Goal: Navigation & Orientation: Understand site structure

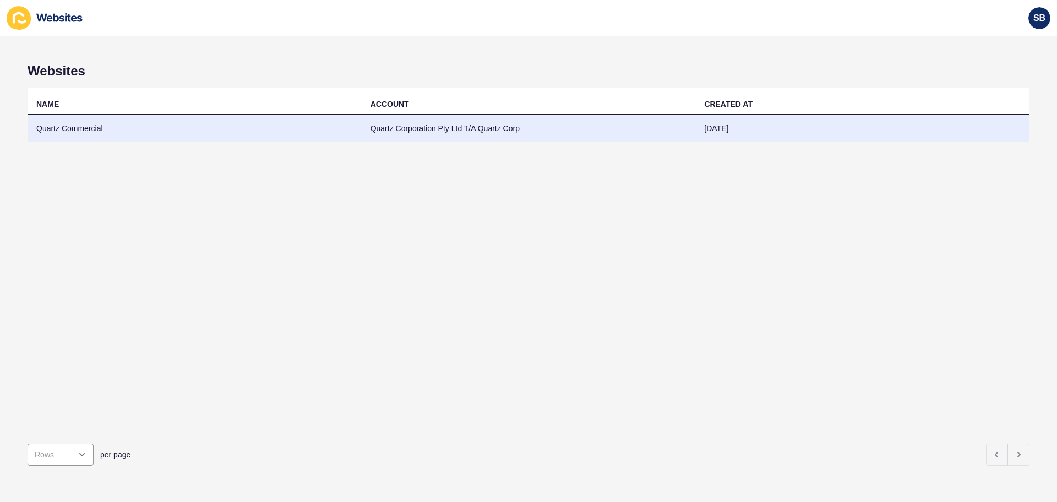
click at [75, 131] on td "Quartz Commercial" at bounding box center [195, 128] width 334 height 27
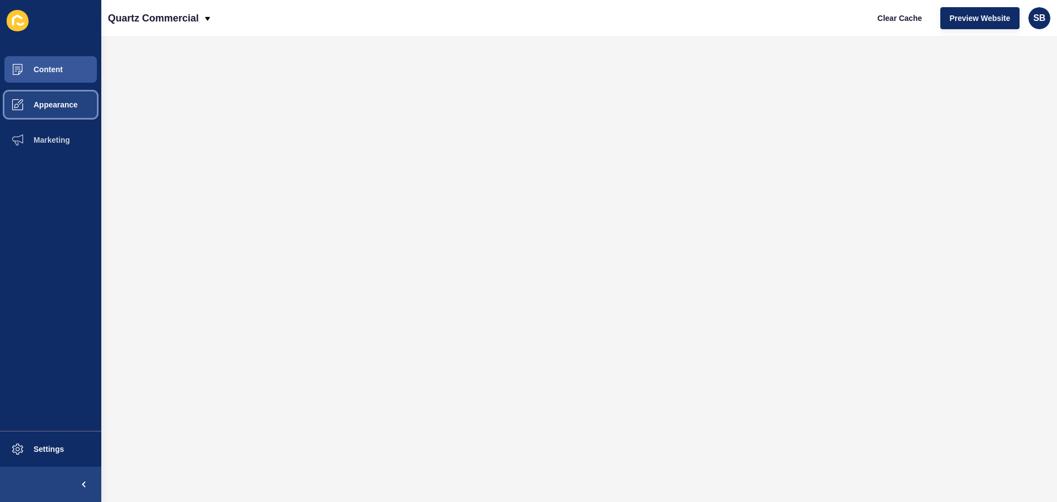
click at [73, 110] on button "Appearance" at bounding box center [50, 104] width 101 height 35
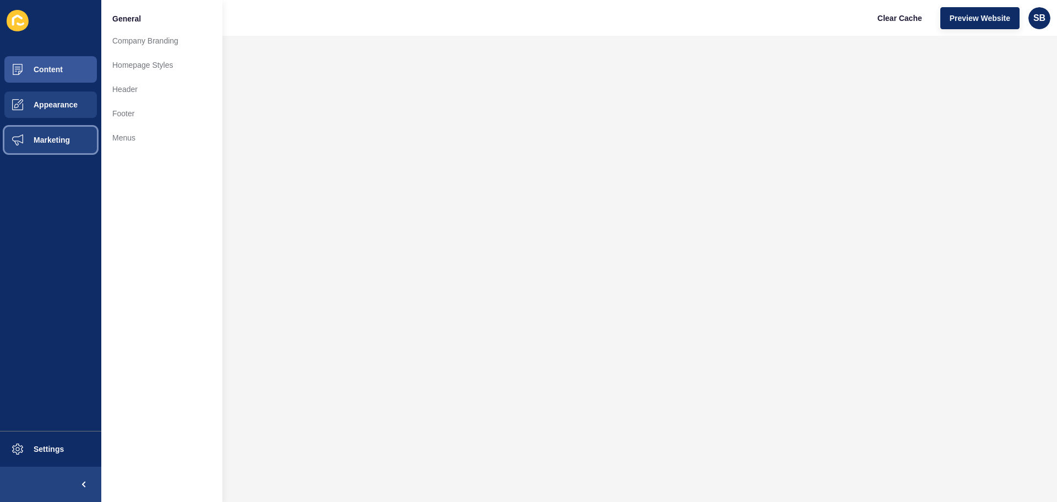
click at [69, 132] on button "Marketing" at bounding box center [50, 139] width 101 height 35
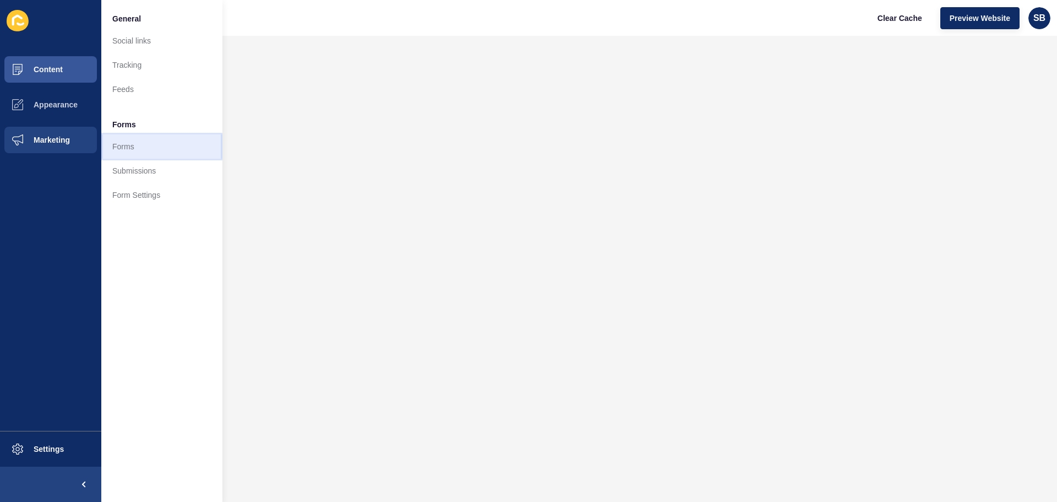
click at [138, 156] on link "Forms" at bounding box center [161, 146] width 121 height 24
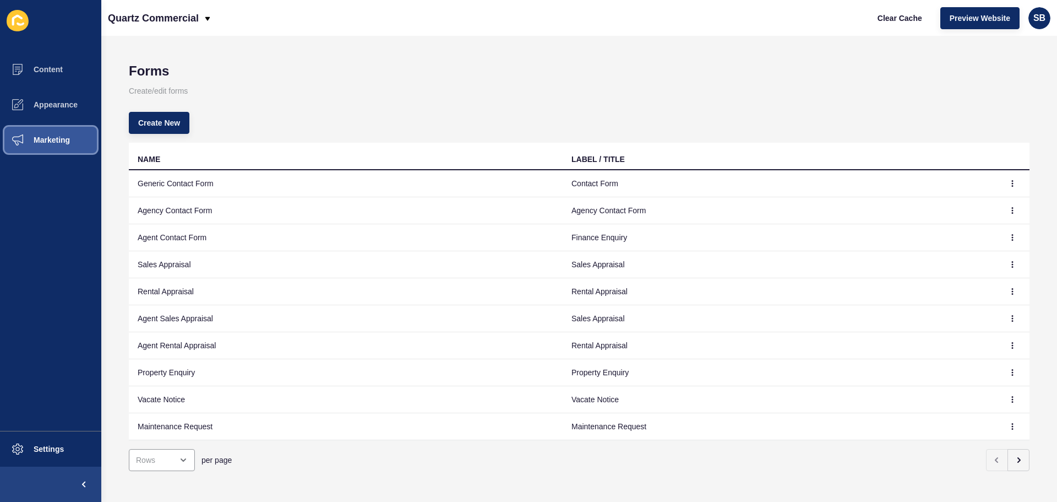
click at [64, 134] on button "Marketing" at bounding box center [50, 139] width 101 height 35
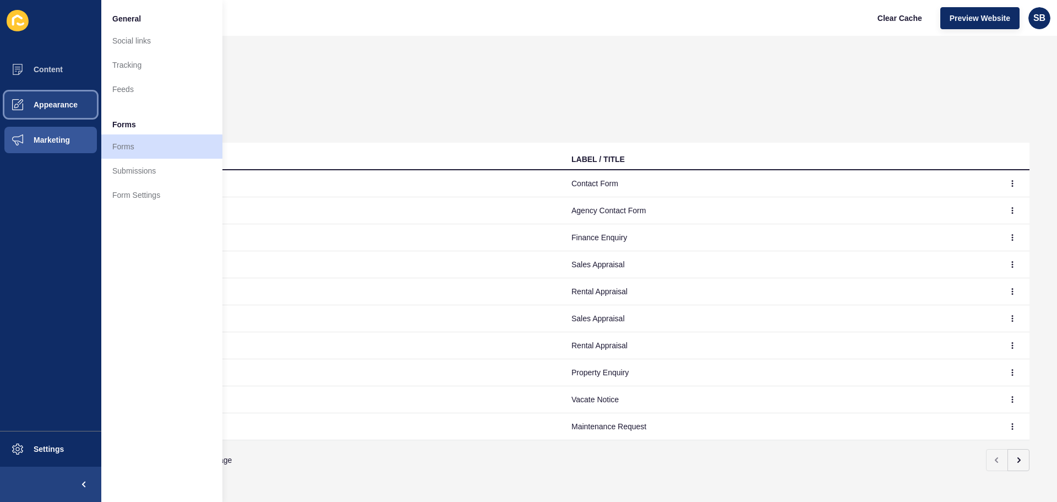
click at [64, 105] on span "Appearance" at bounding box center [37, 104] width 79 height 9
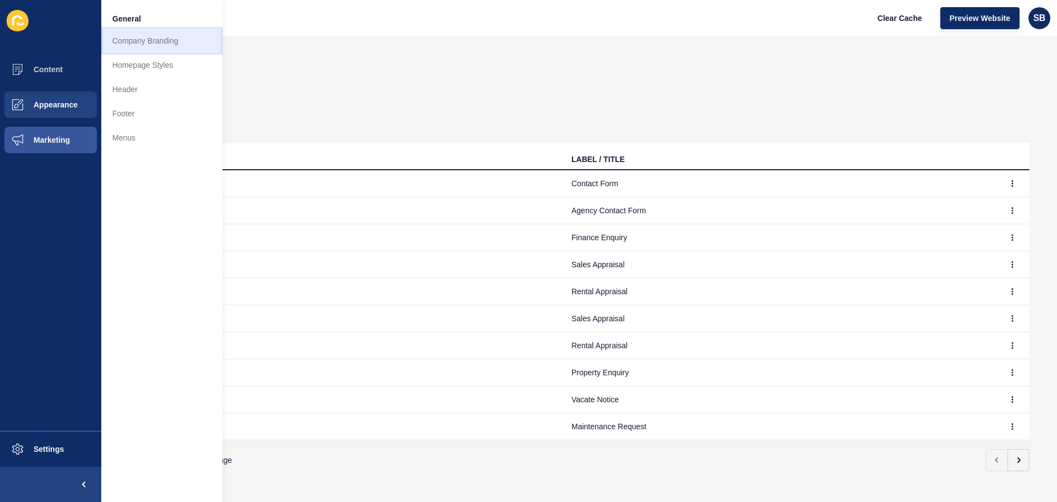
click at [161, 32] on link "Company Branding" at bounding box center [161, 41] width 121 height 24
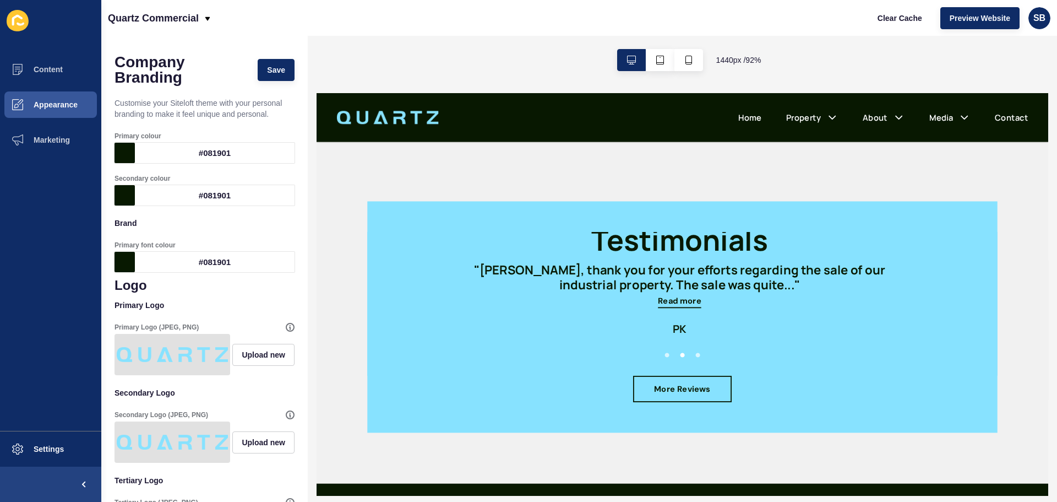
scroll to position [1657, 0]
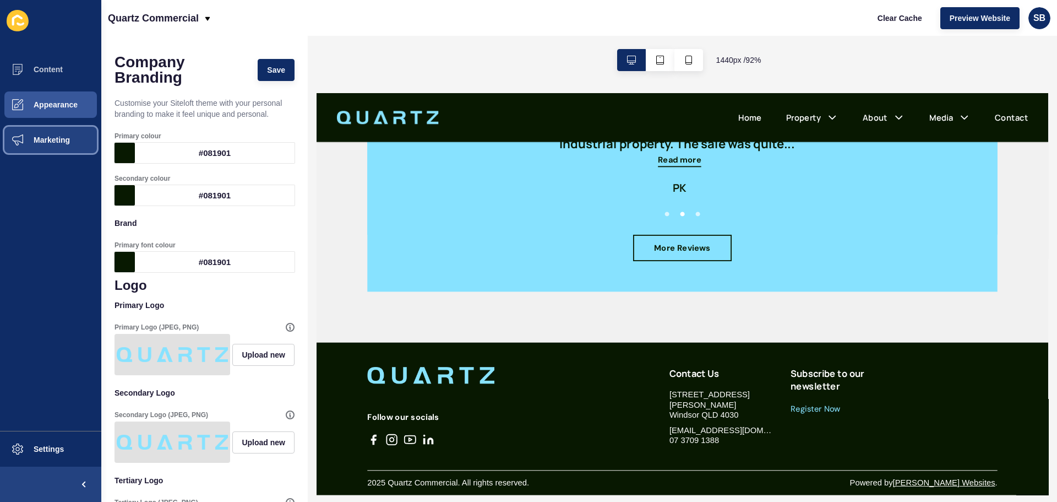
click at [61, 137] on span "Marketing" at bounding box center [34, 139] width 72 height 9
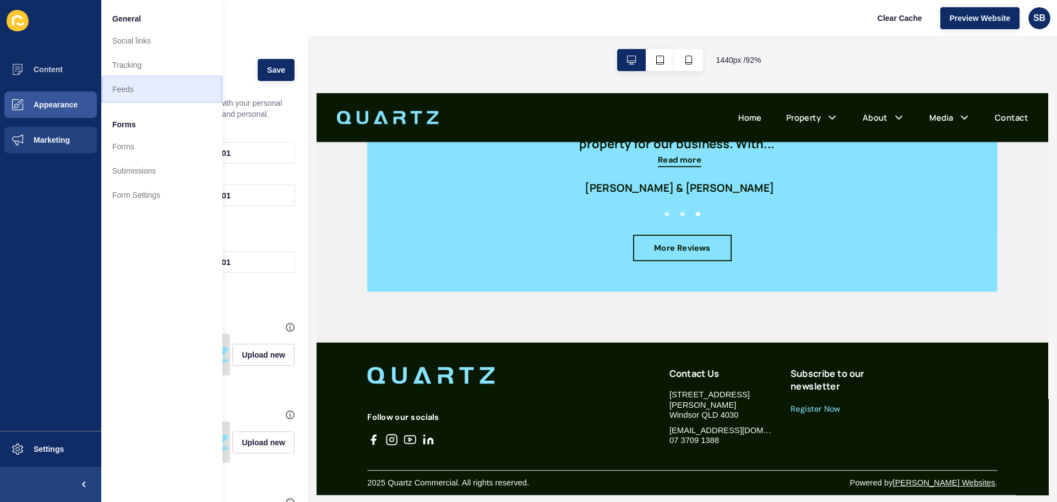
click at [135, 81] on link "Feeds" at bounding box center [161, 89] width 121 height 24
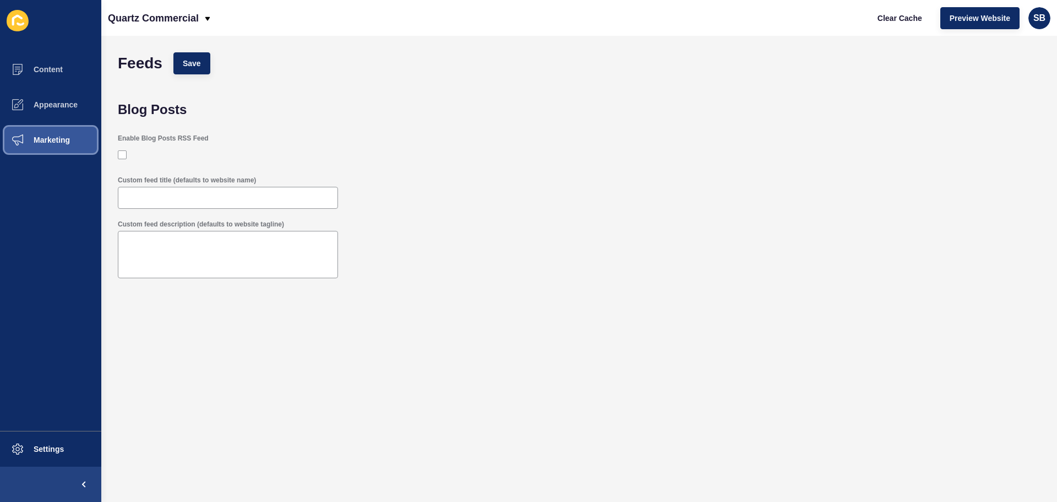
click at [78, 149] on button "Marketing" at bounding box center [50, 139] width 101 height 35
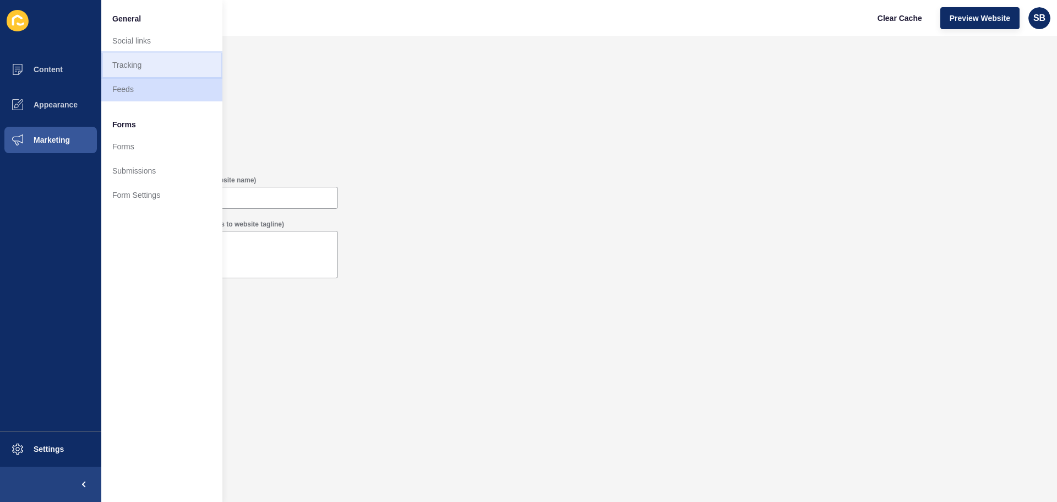
click at [165, 73] on link "Tracking" at bounding box center [161, 65] width 121 height 24
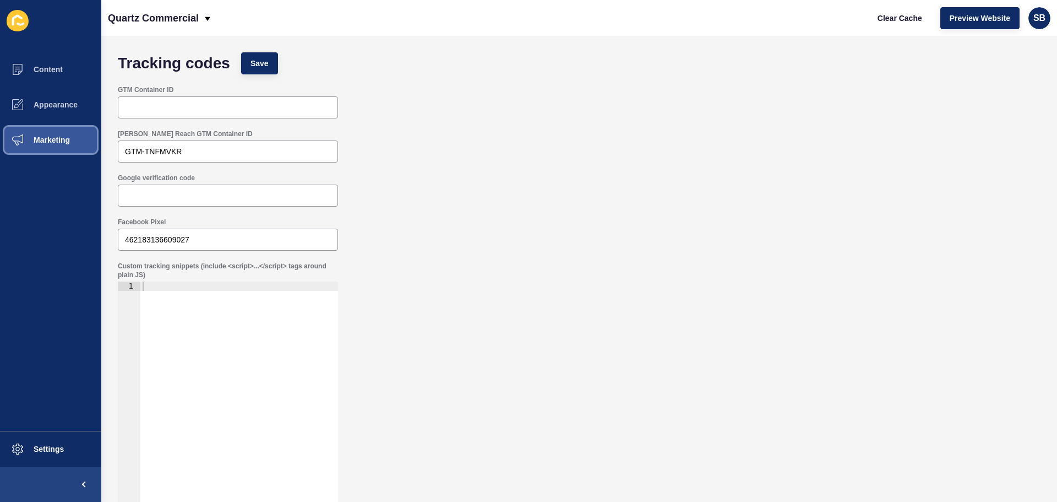
click at [77, 136] on button "Marketing" at bounding box center [50, 139] width 101 height 35
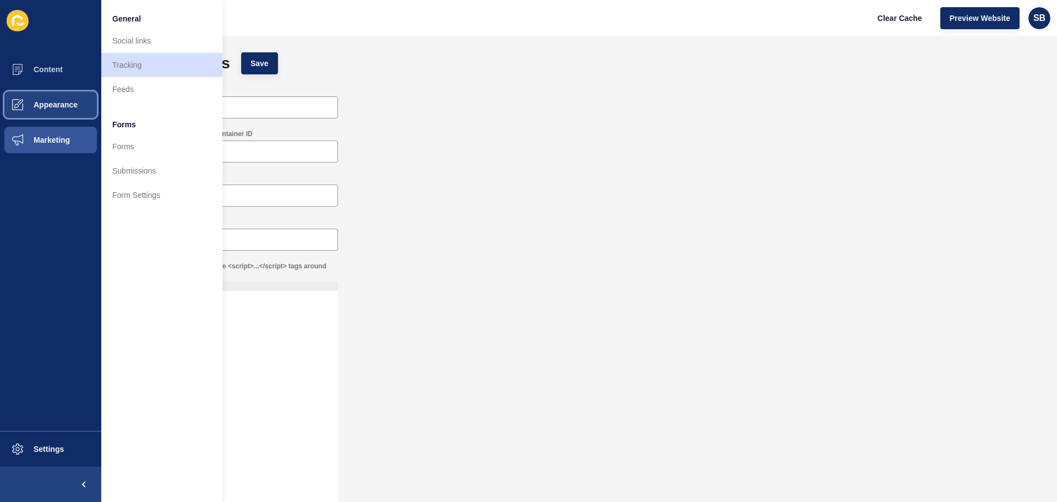
click at [88, 103] on button "Appearance" at bounding box center [50, 104] width 101 height 35
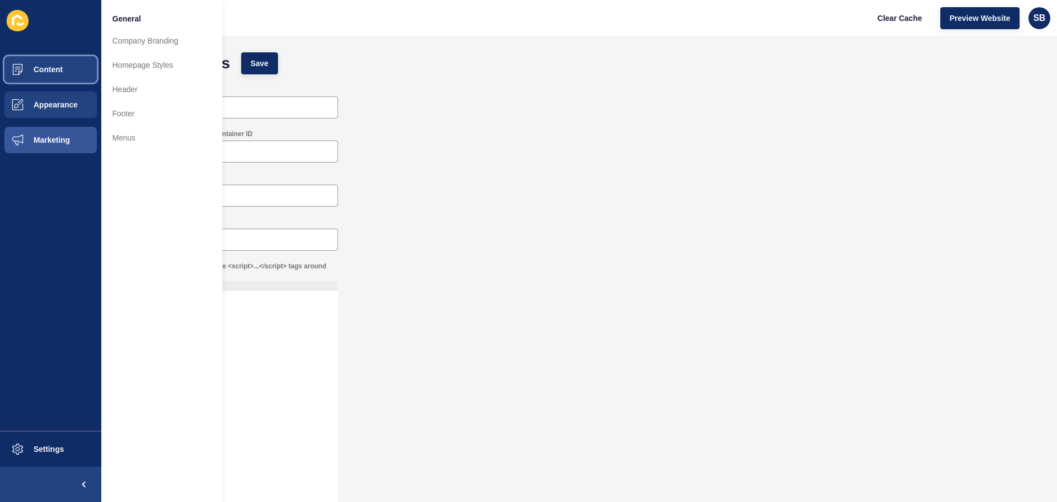
click at [72, 77] on button "Content" at bounding box center [50, 69] width 101 height 35
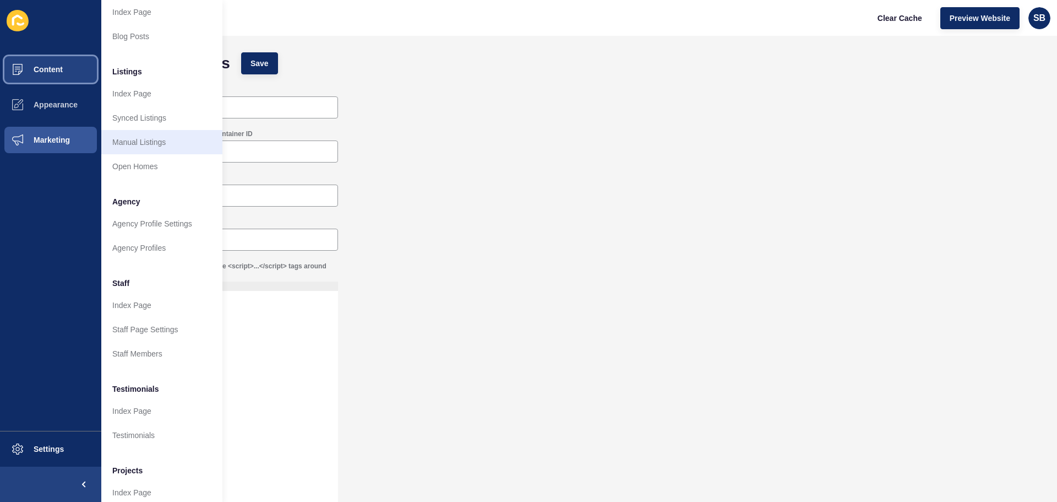
scroll to position [152, 0]
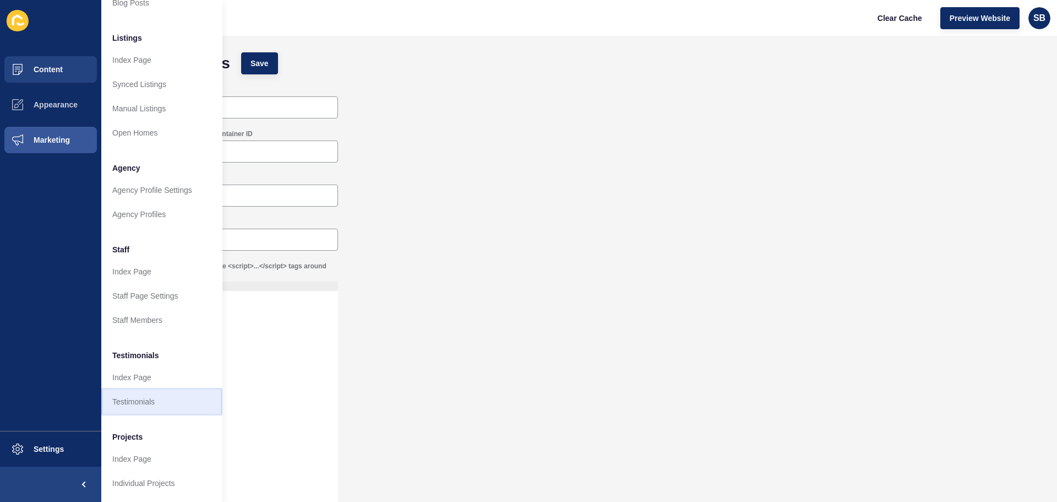
click at [165, 395] on link "Testimonials" at bounding box center [161, 401] width 121 height 24
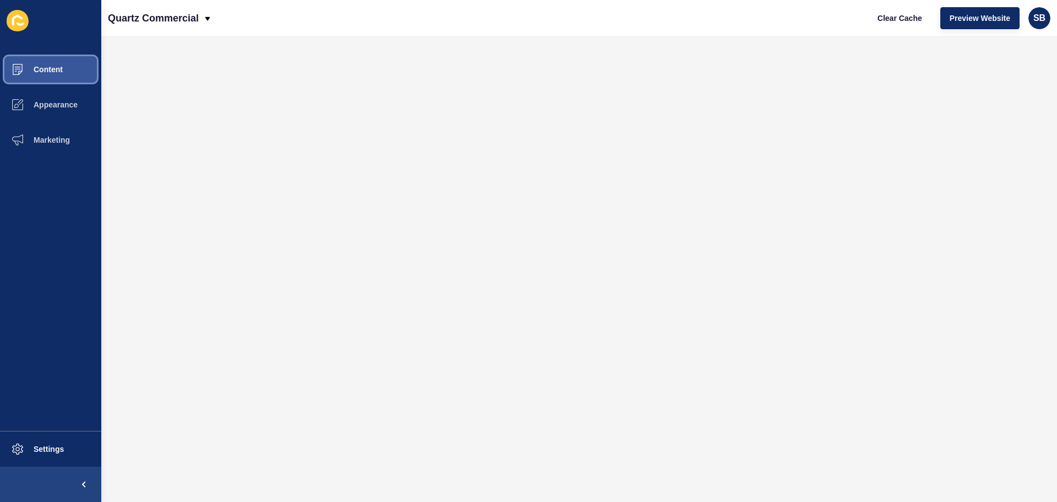
click at [39, 73] on span "Content" at bounding box center [30, 69] width 64 height 9
